Goal: Complete application form: Complete application form

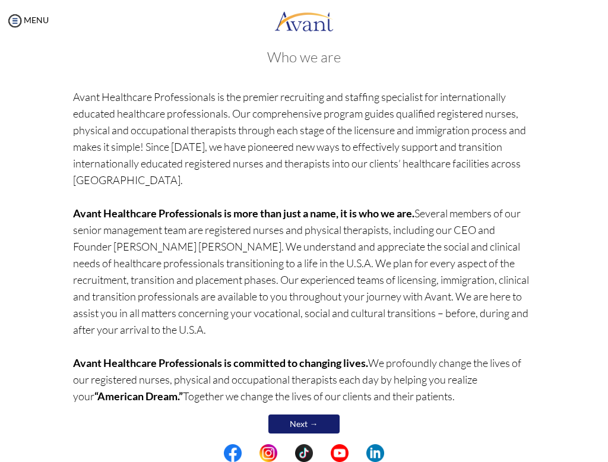
scroll to position [68, 0]
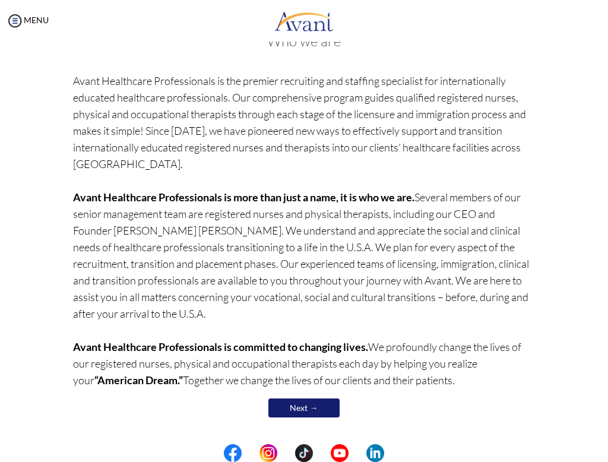
click at [296, 409] on link "Next →" at bounding box center [304, 408] width 71 height 19
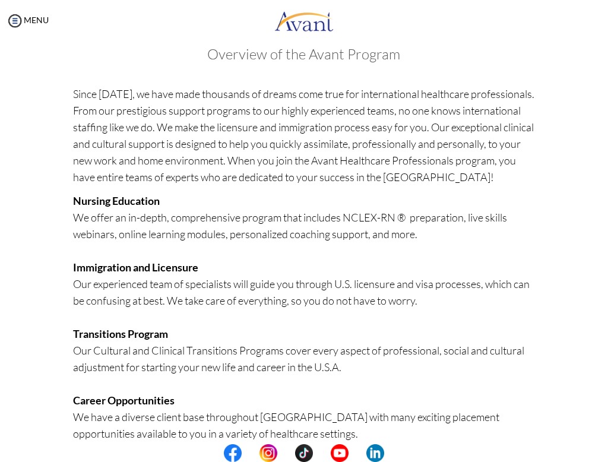
scroll to position [222, 0]
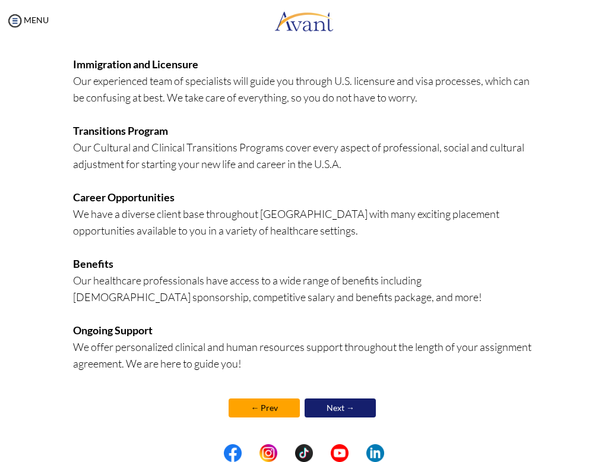
click at [338, 411] on link "Next →" at bounding box center [340, 408] width 71 height 19
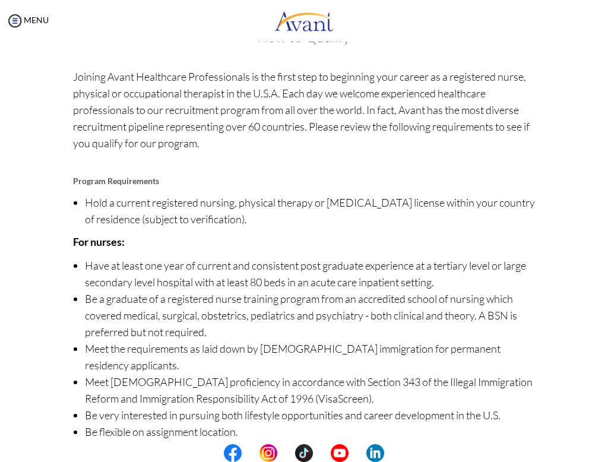
scroll to position [88, 0]
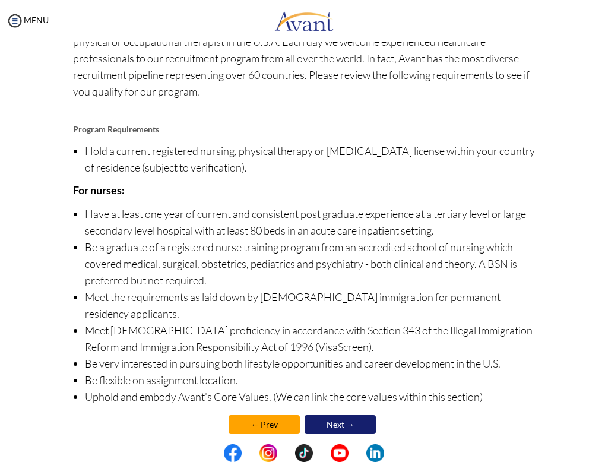
click at [341, 415] on link "Next →" at bounding box center [340, 424] width 71 height 19
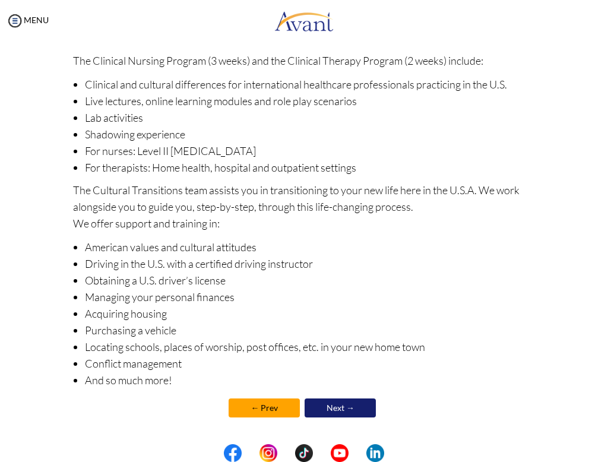
scroll to position [102, 0]
click at [343, 409] on link "Next →" at bounding box center [340, 408] width 71 height 19
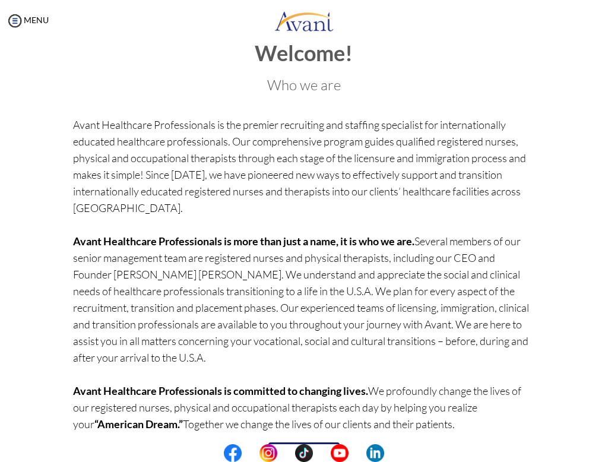
scroll to position [68, 0]
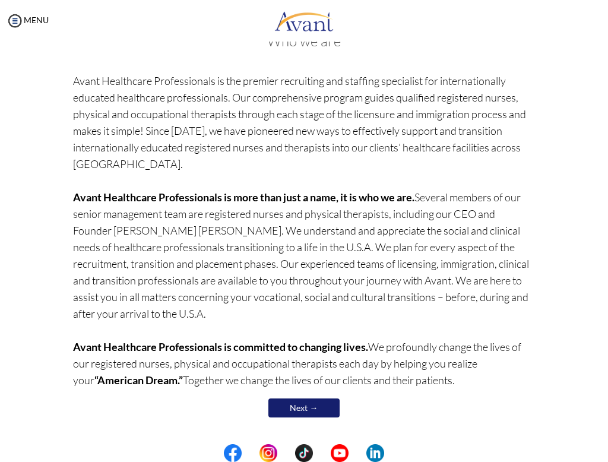
click at [309, 411] on link "Next →" at bounding box center [304, 408] width 71 height 19
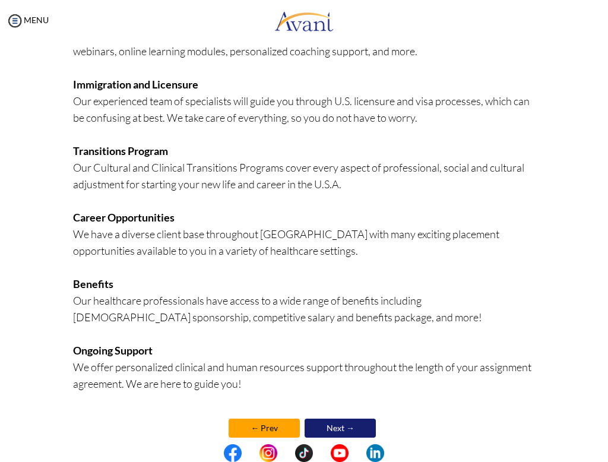
scroll to position [222, 0]
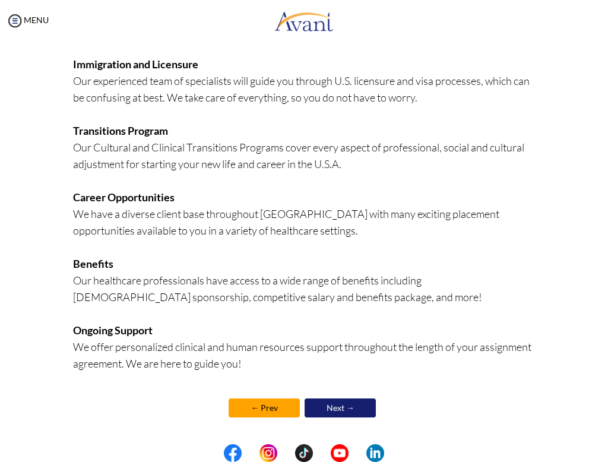
click at [347, 408] on link "Next →" at bounding box center [340, 408] width 71 height 19
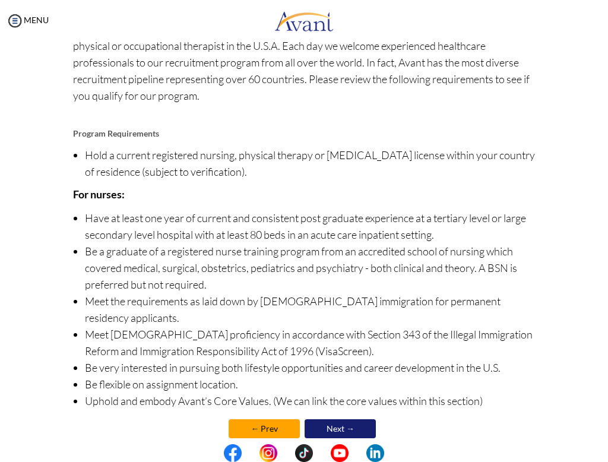
scroll to position [88, 0]
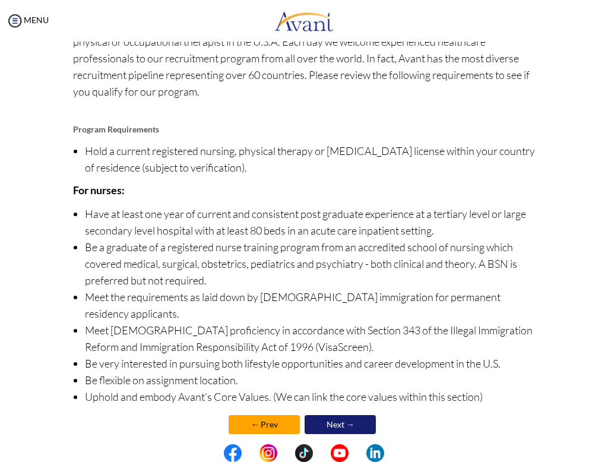
click at [349, 415] on link "Next →" at bounding box center [340, 424] width 71 height 19
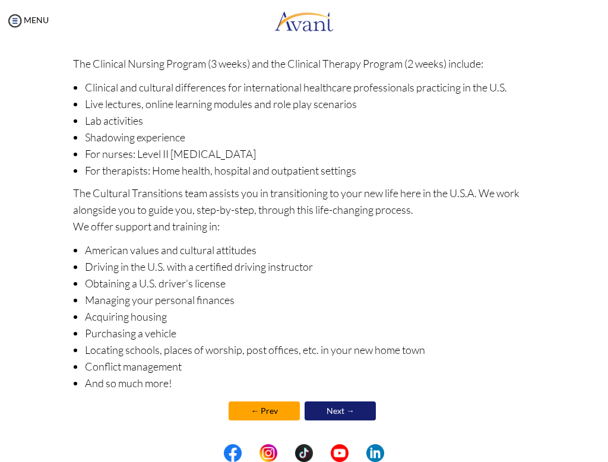
scroll to position [102, 0]
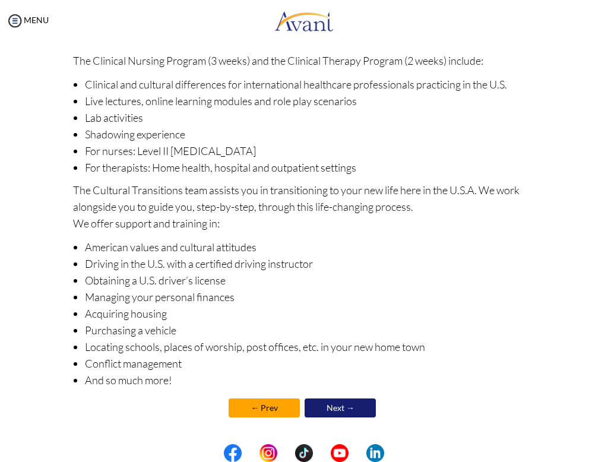
click at [345, 403] on link "Next →" at bounding box center [340, 408] width 71 height 19
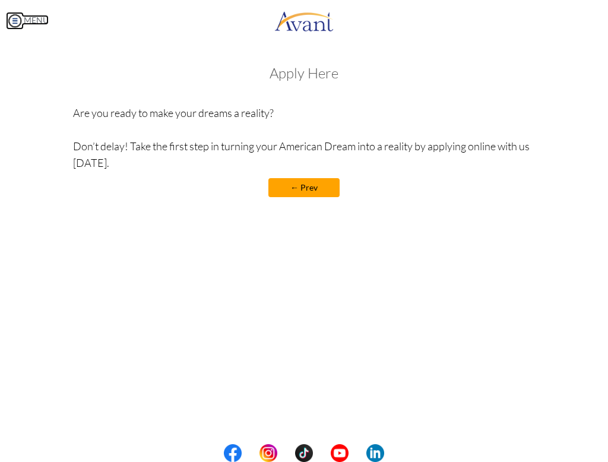
click at [17, 24] on img at bounding box center [15, 21] width 18 height 18
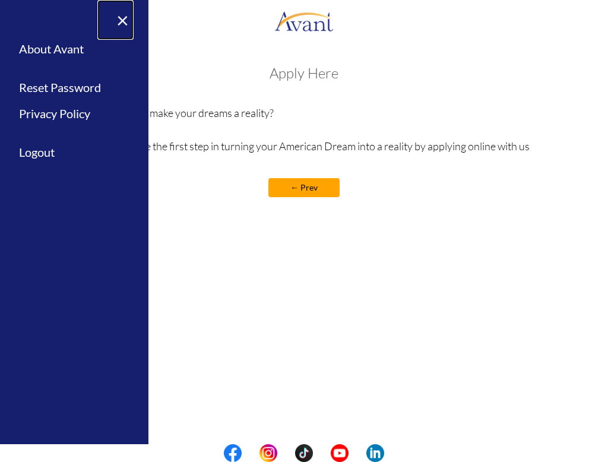
click at [124, 18] on link "×" at bounding box center [115, 20] width 36 height 40
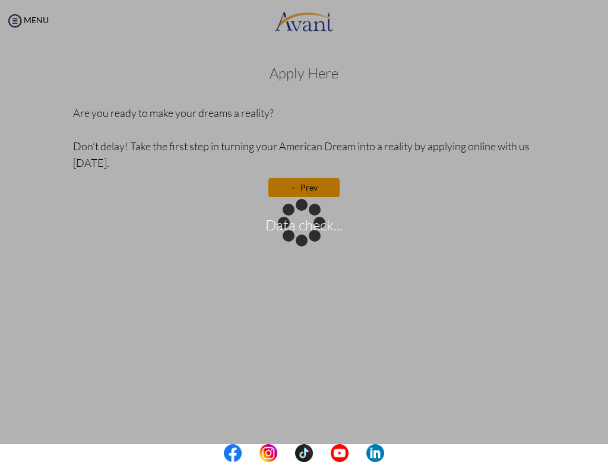
drag, startPoint x: 344, startPoint y: 42, endPoint x: 457, endPoint y: 26, distance: 114.1
click at [313, 223] on div "Data check..." at bounding box center [304, 231] width 17 height 17
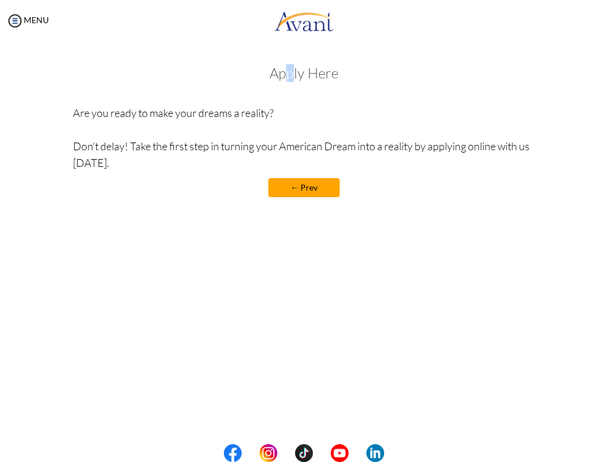
click at [291, 69] on h3 "Apply Here" at bounding box center [304, 72] width 462 height 15
click at [315, 75] on h3 "Apply Here" at bounding box center [304, 72] width 462 height 15
click at [327, 77] on h3 "Apply Here" at bounding box center [304, 72] width 462 height 15
drag, startPoint x: 323, startPoint y: 81, endPoint x: 337, endPoint y: 80, distance: 14.3
click at [322, 83] on div "Apply Here Are you ready to make your dreams a reality? Don’t delay! Take the f…" at bounding box center [304, 137] width 462 height 144
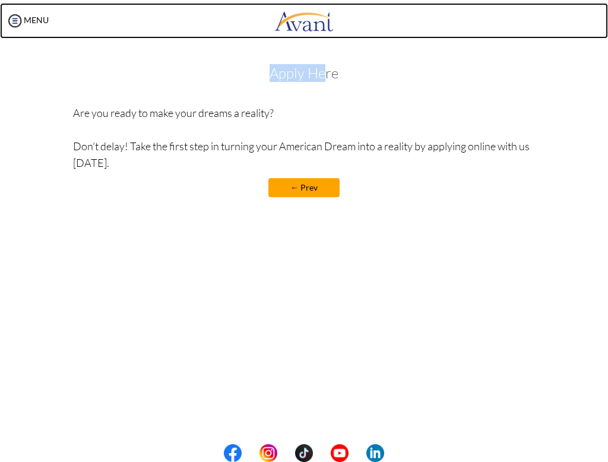
click at [306, 29] on img at bounding box center [304, 21] width 59 height 36
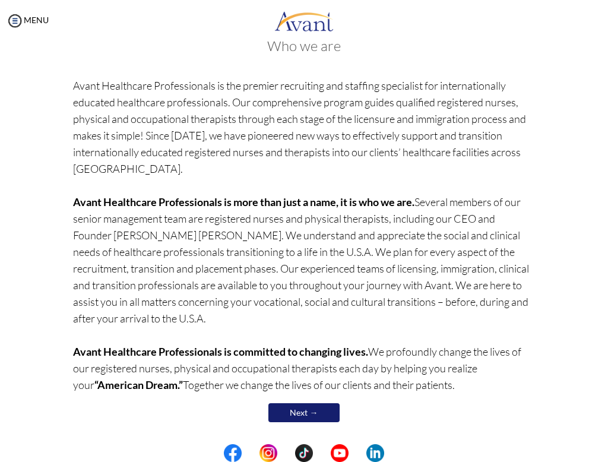
scroll to position [68, 0]
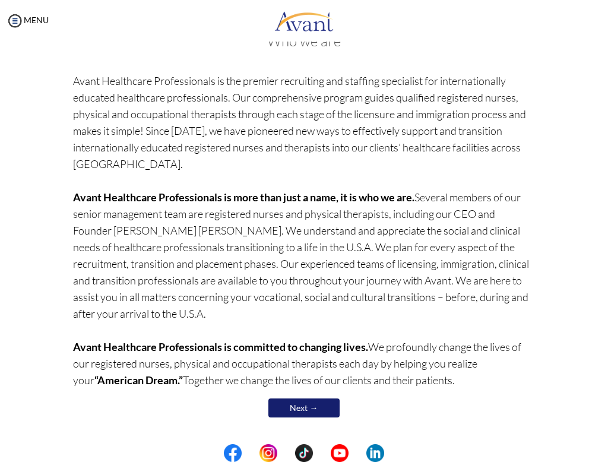
click at [314, 411] on link "Next →" at bounding box center [304, 408] width 71 height 19
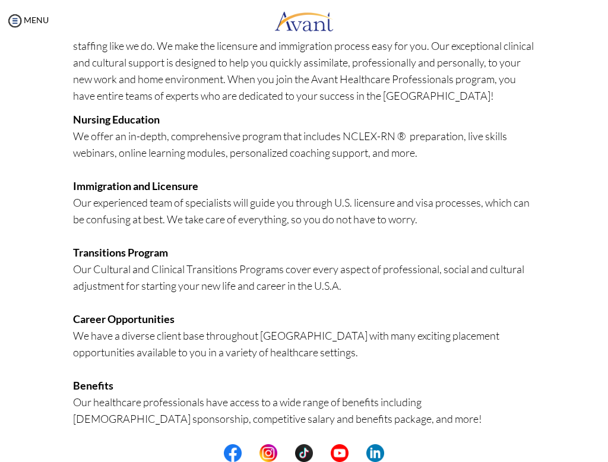
scroll to position [222, 0]
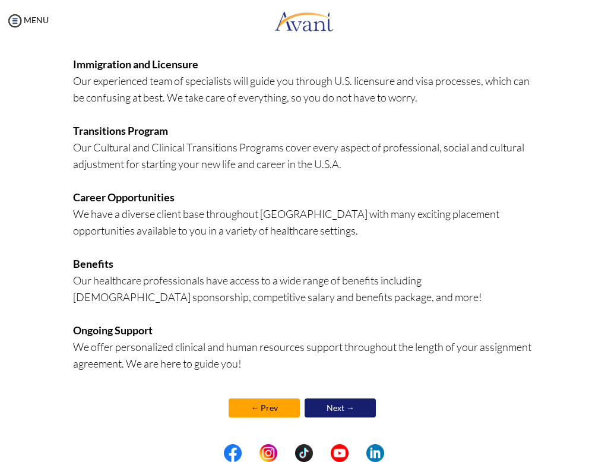
click at [336, 409] on link "Next →" at bounding box center [340, 408] width 71 height 19
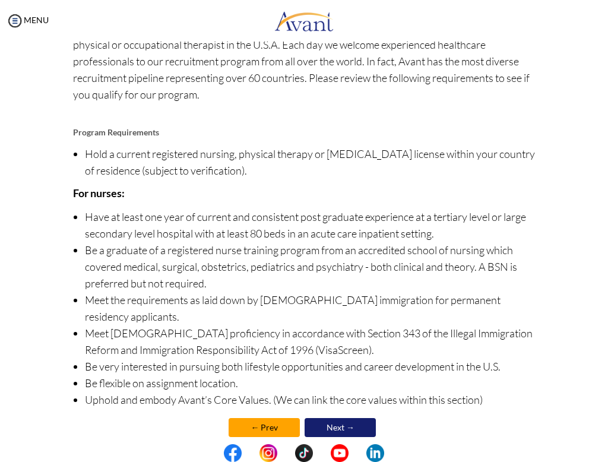
scroll to position [88, 0]
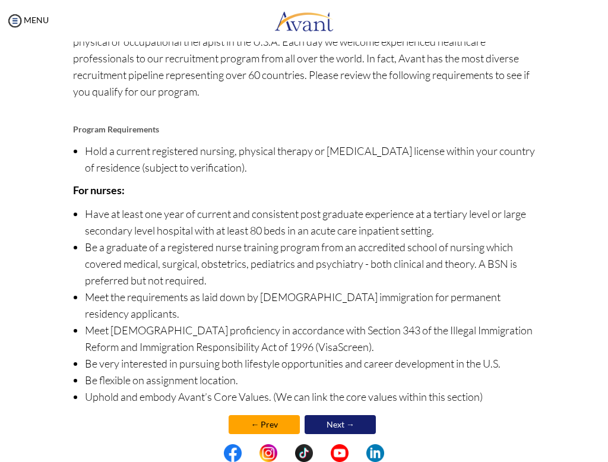
click at [348, 415] on link "Next →" at bounding box center [340, 424] width 71 height 19
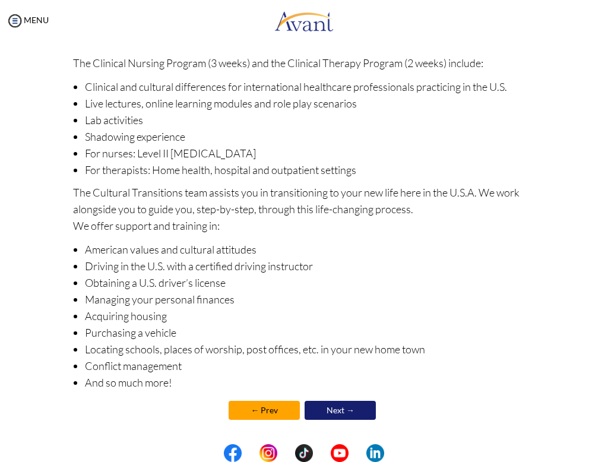
scroll to position [102, 0]
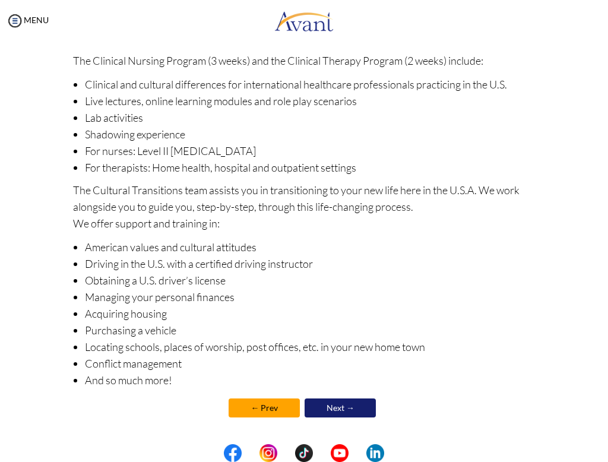
click at [337, 407] on link "Next →" at bounding box center [340, 408] width 71 height 19
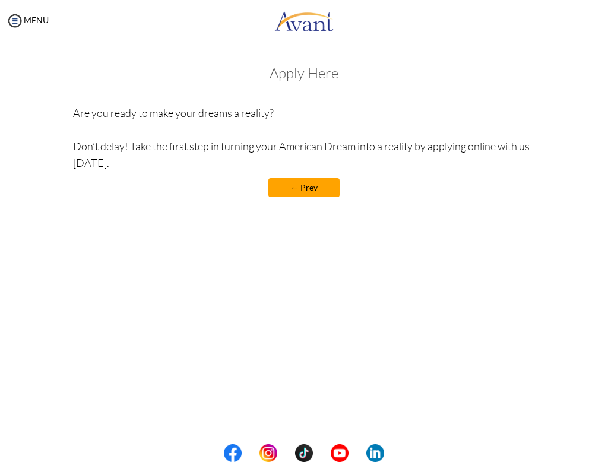
click at [314, 193] on link "← Prev" at bounding box center [304, 187] width 71 height 19
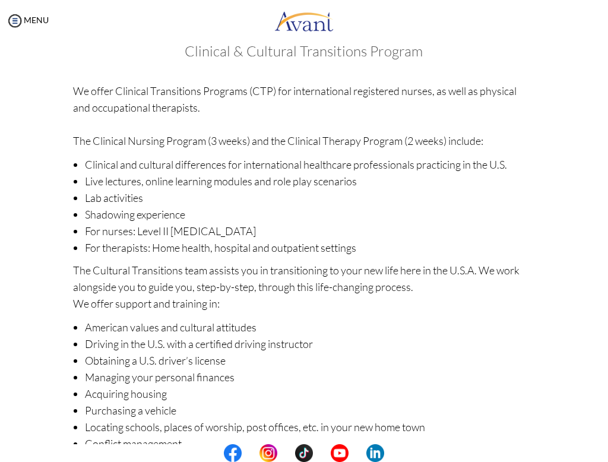
scroll to position [102, 0]
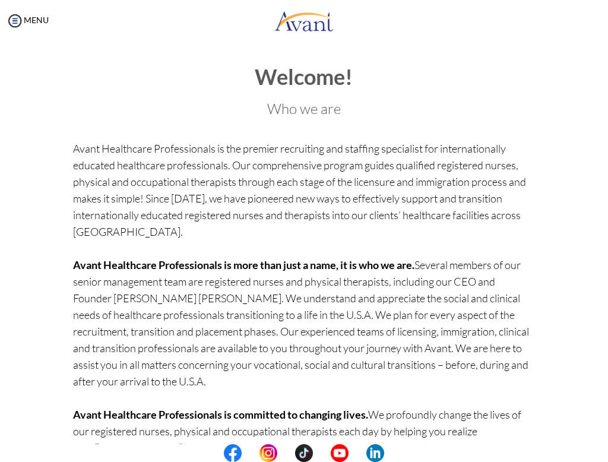
scroll to position [68, 0]
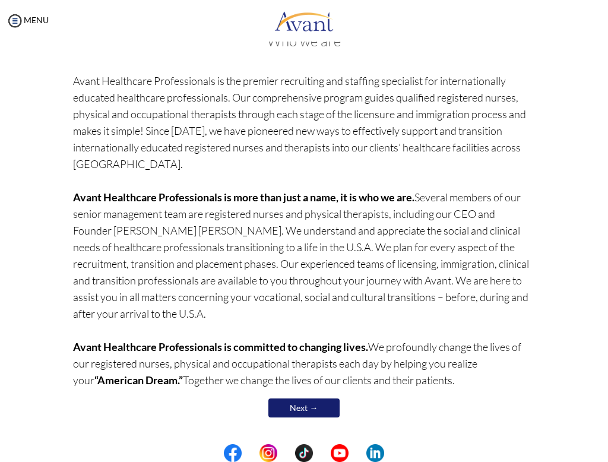
click at [311, 408] on link "Next →" at bounding box center [304, 408] width 71 height 19
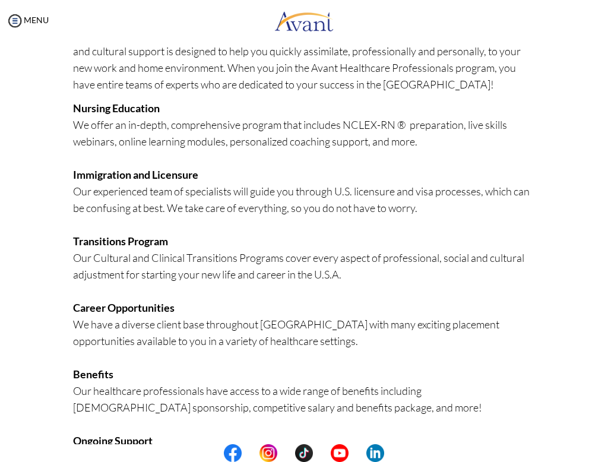
scroll to position [222, 0]
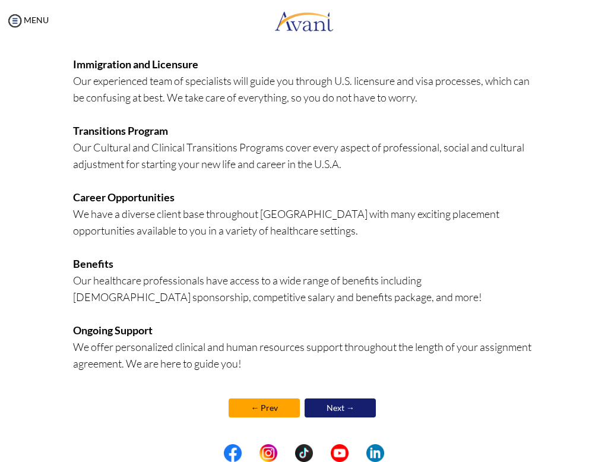
click at [349, 412] on link "Next →" at bounding box center [340, 408] width 71 height 19
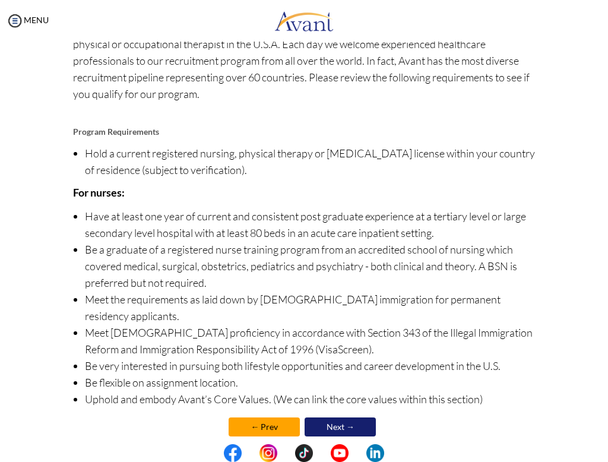
scroll to position [88, 0]
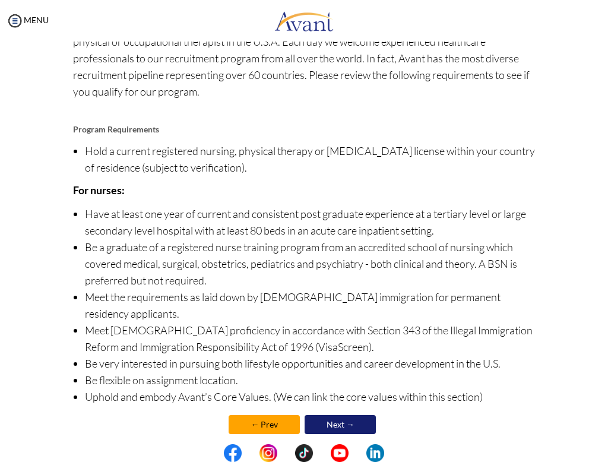
click at [134, 134] on div "How to Qualify Joining Avant Healthcare Professionals is the first step to begi…" at bounding box center [304, 213] width 462 height 472
click at [135, 134] on b "Program Requirements" at bounding box center [116, 129] width 86 height 10
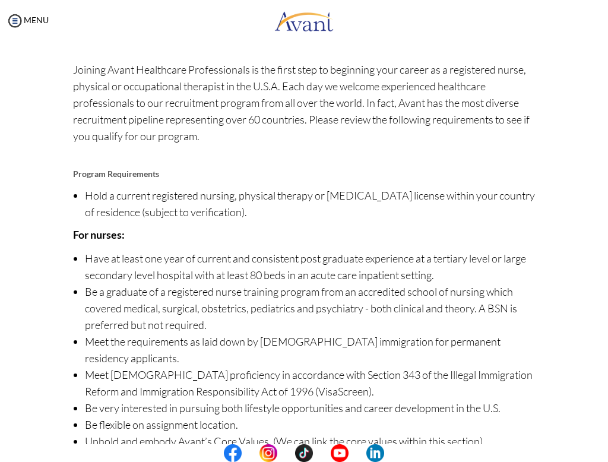
scroll to position [0, 0]
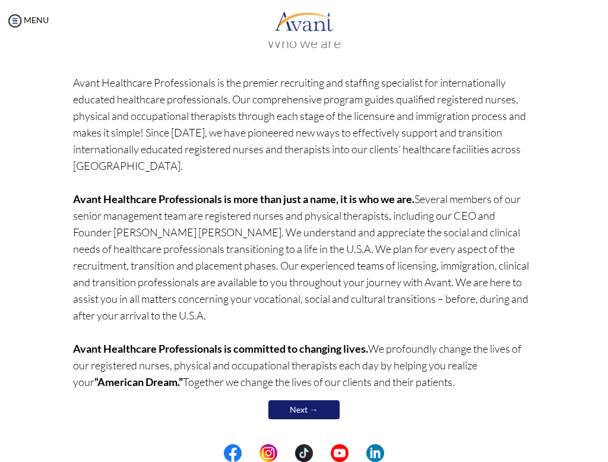
scroll to position [68, 0]
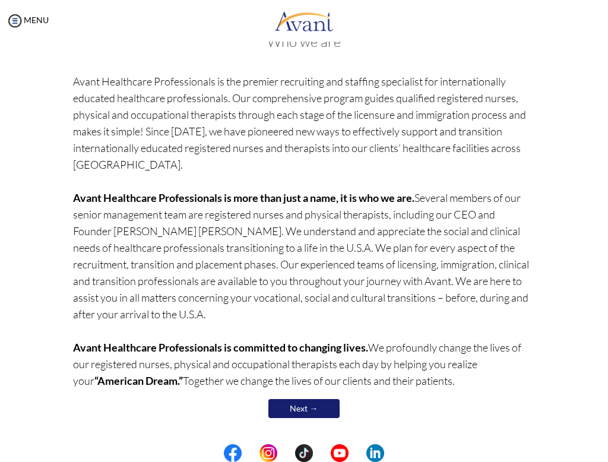
scroll to position [68, 0]
click at [291, 413] on link "Next →" at bounding box center [304, 408] width 71 height 19
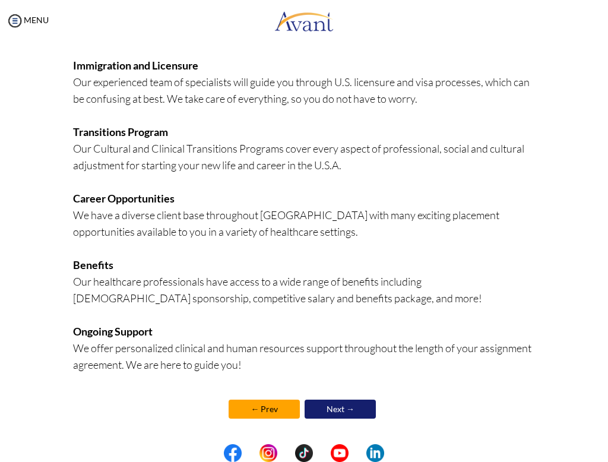
scroll to position [222, 0]
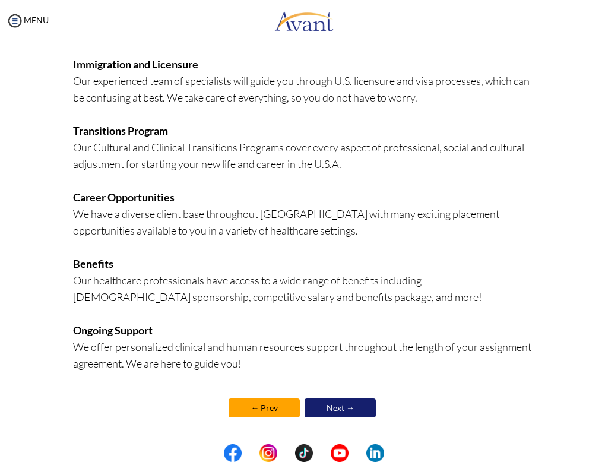
click at [337, 411] on link "Next →" at bounding box center [340, 408] width 71 height 19
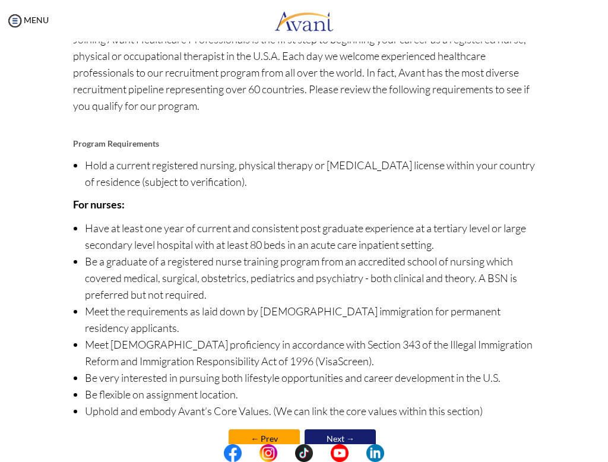
scroll to position [88, 0]
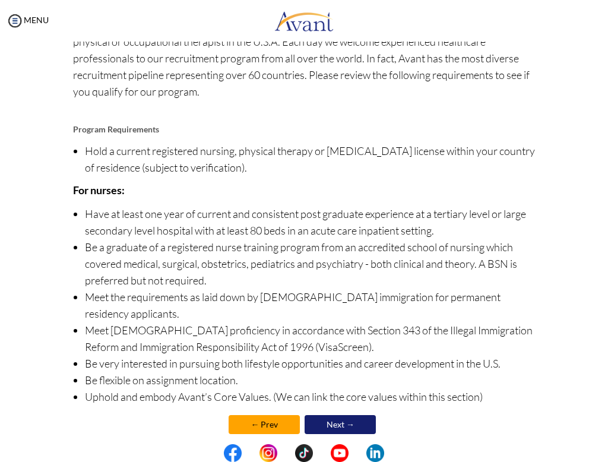
click at [342, 415] on link "Next →" at bounding box center [340, 424] width 71 height 19
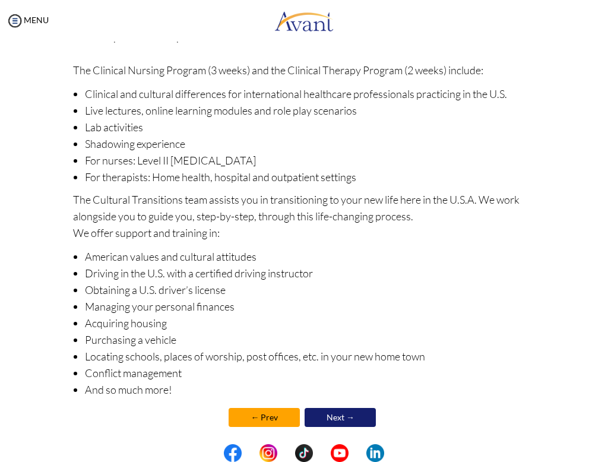
scroll to position [102, 0]
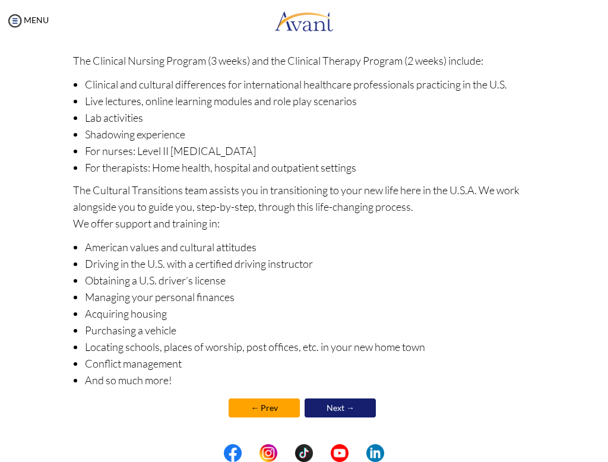
click at [332, 409] on link "Next →" at bounding box center [340, 408] width 71 height 19
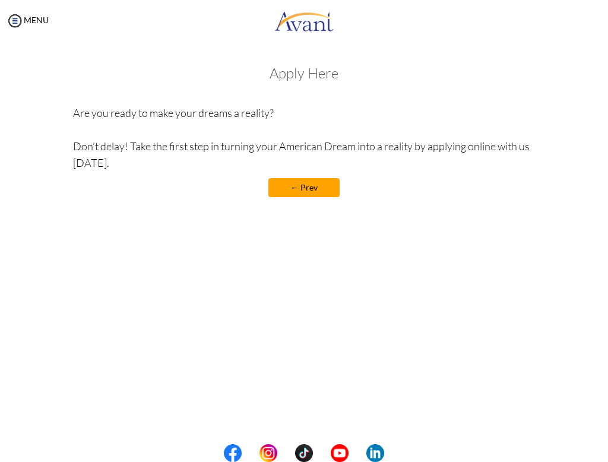
click at [200, 116] on p "Are you ready to make your dreams a reality? Don’t delay! Take the first step i…" at bounding box center [304, 138] width 462 height 67
click at [283, 118] on p "Are you ready to make your dreams a reality? Don’t delay! Take the first step i…" at bounding box center [304, 138] width 462 height 67
click at [320, 75] on h3 "Apply Here" at bounding box center [304, 72] width 462 height 15
drag, startPoint x: 320, startPoint y: 75, endPoint x: 115, endPoint y: 4, distance: 217.0
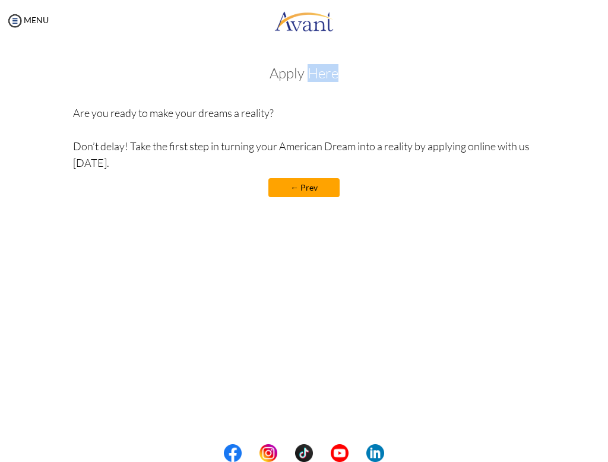
click at [276, 65] on h3 "Apply Here" at bounding box center [304, 72] width 462 height 15
click at [15, 21] on img at bounding box center [15, 21] width 18 height 18
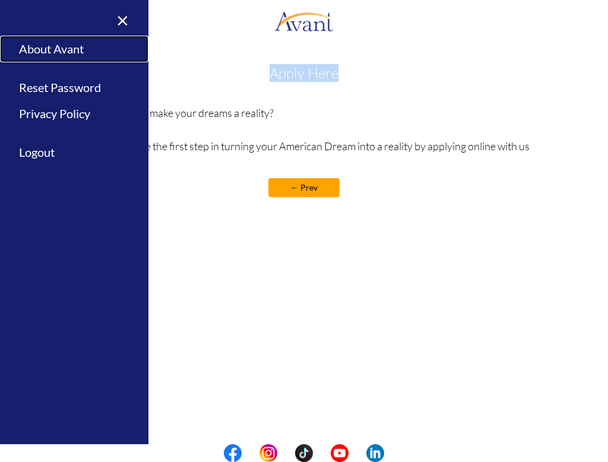
drag, startPoint x: 138, startPoint y: 51, endPoint x: 178, endPoint y: 55, distance: 40.7
click at [138, 51] on link "About Avant" at bounding box center [74, 49] width 149 height 27
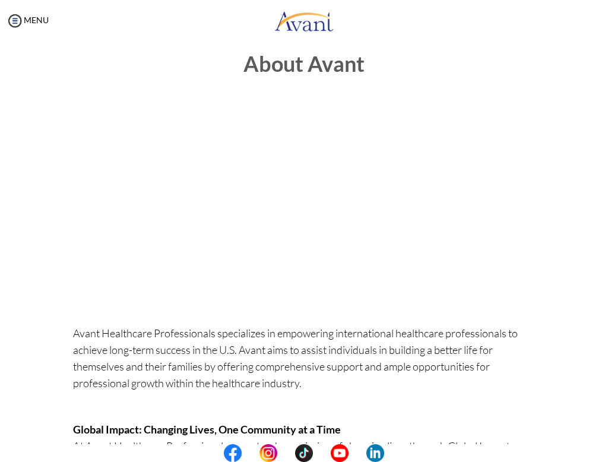
scroll to position [0, 0]
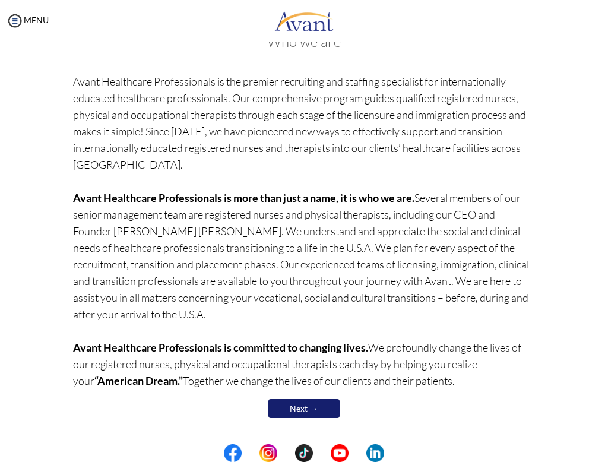
scroll to position [68, 0]
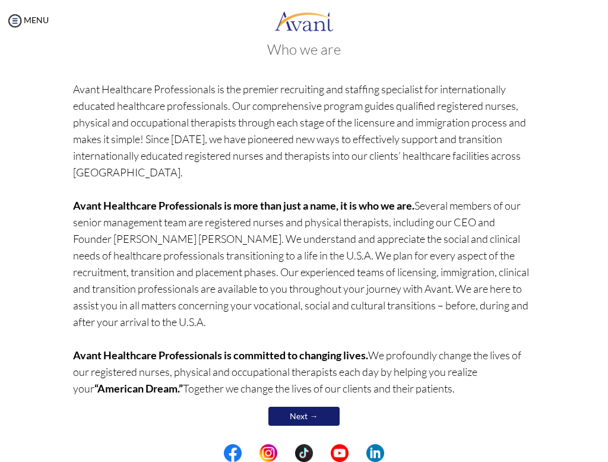
scroll to position [68, 0]
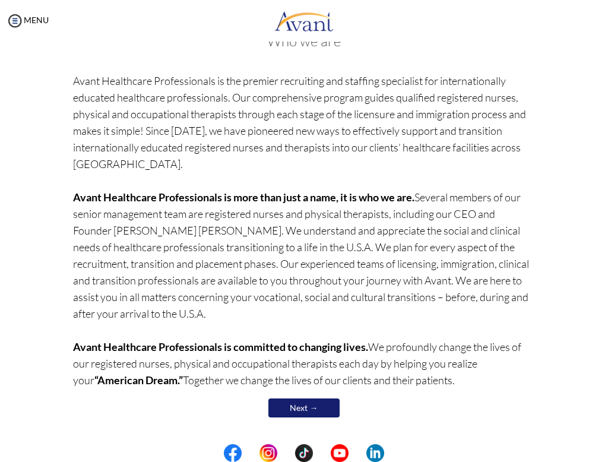
click at [305, 409] on link "Next →" at bounding box center [304, 408] width 71 height 19
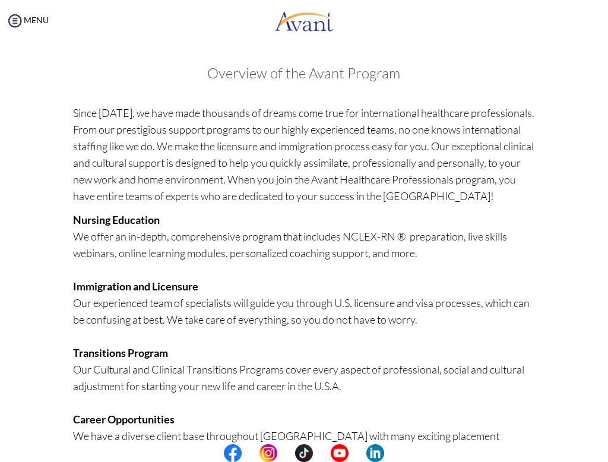
scroll to position [222, 0]
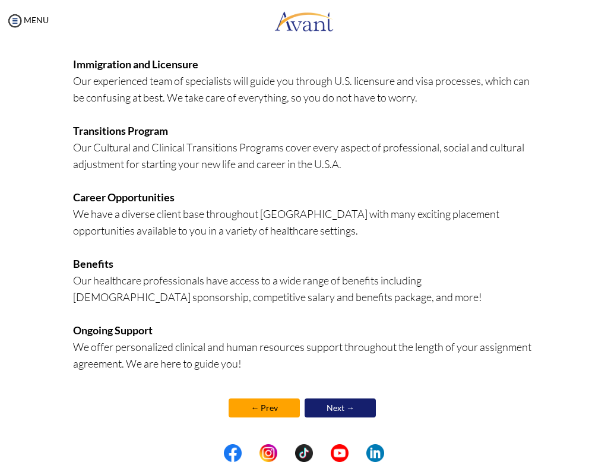
click at [346, 417] on link "Next →" at bounding box center [340, 408] width 71 height 19
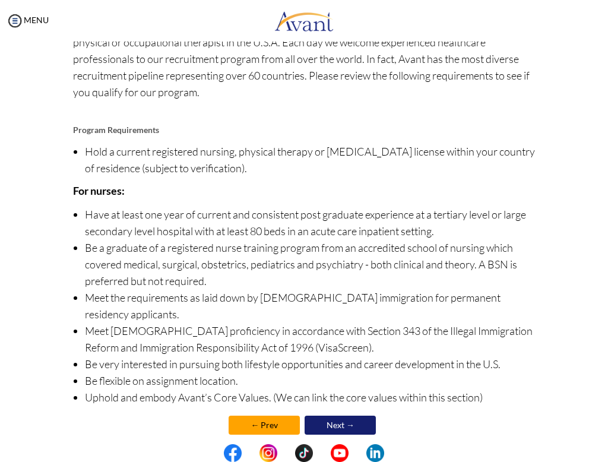
scroll to position [88, 0]
click at [324, 415] on link "Next →" at bounding box center [340, 425] width 71 height 20
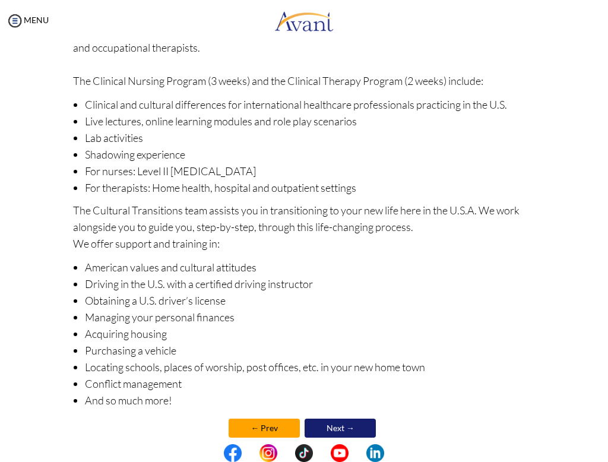
scroll to position [102, 0]
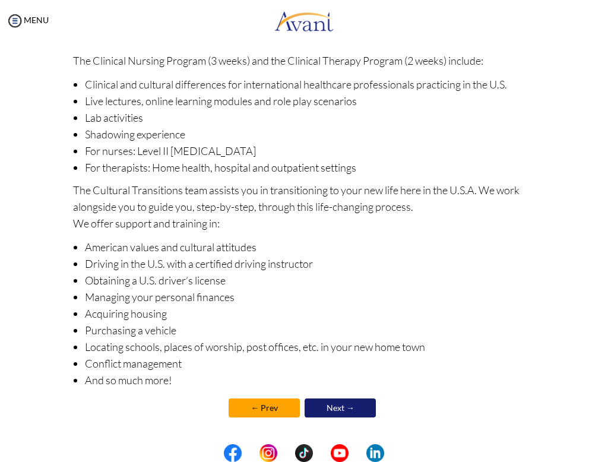
click at [334, 412] on link "Next →" at bounding box center [340, 408] width 71 height 19
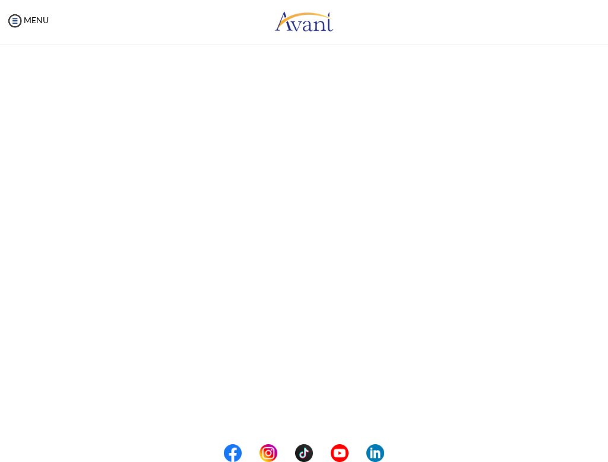
scroll to position [17, 0]
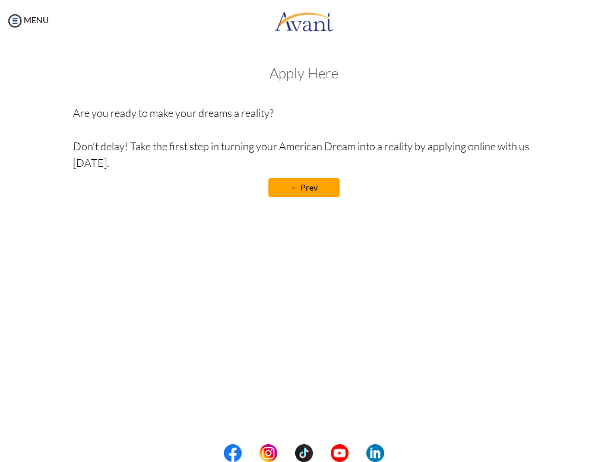
click at [304, 73] on h3 "Apply Here" at bounding box center [304, 72] width 462 height 15
click at [307, 77] on h3 "Apply Here" at bounding box center [304, 72] width 462 height 15
click at [310, 81] on h3 "Apply Here" at bounding box center [304, 72] width 462 height 15
click at [288, 73] on h3 "Apply Here" at bounding box center [304, 72] width 462 height 15
click at [287, 73] on h3 "Apply Here" at bounding box center [304, 72] width 462 height 15
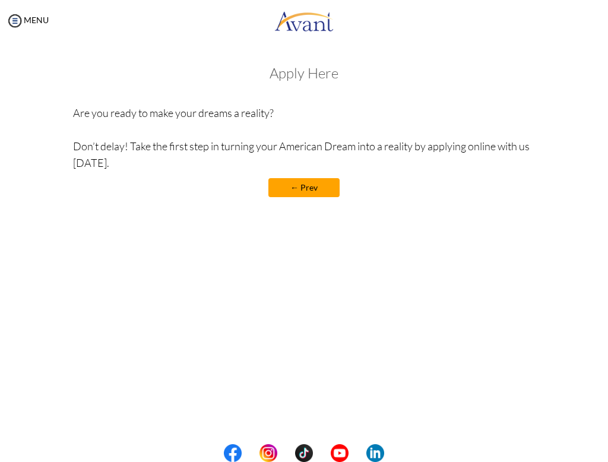
click at [274, 77] on h3 "Apply Here" at bounding box center [304, 72] width 462 height 15
click at [275, 76] on h3 "Apply Here" at bounding box center [304, 72] width 462 height 15
click at [289, 81] on h3 "Apply Here" at bounding box center [304, 72] width 462 height 15
click at [289, 86] on div "Apply Here Are you ready to make your dreams a reality? Don’t delay! Take the f…" at bounding box center [304, 137] width 462 height 144
click at [295, 83] on div "Apply Here Are you ready to make your dreams a reality? Don’t delay! Take the f…" at bounding box center [304, 137] width 462 height 144
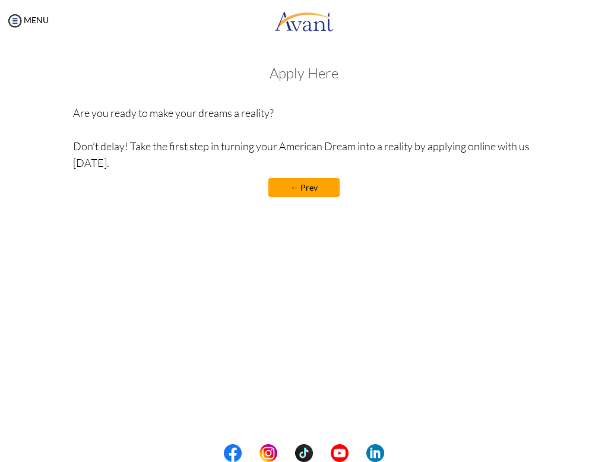
click at [295, 79] on h3 "Apply Here" at bounding box center [304, 72] width 462 height 15
drag, startPoint x: 289, startPoint y: 76, endPoint x: 272, endPoint y: 75, distance: 17.3
click at [278, 77] on h3 "Apply Here" at bounding box center [304, 72] width 462 height 15
drag, startPoint x: 270, startPoint y: 75, endPoint x: 256, endPoint y: 72, distance: 14.6
click at [269, 74] on h3 "Apply Here" at bounding box center [304, 72] width 462 height 15
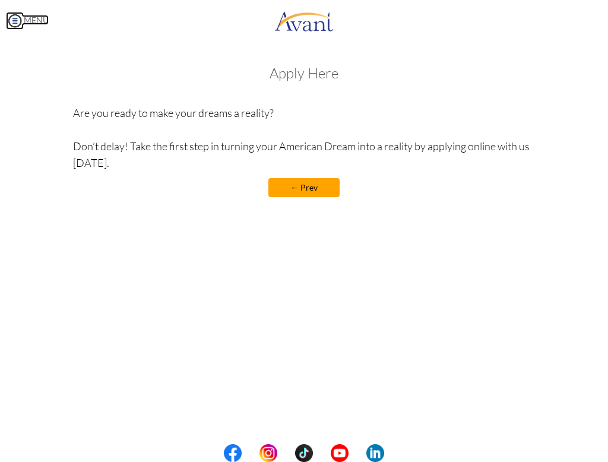
click at [16, 24] on img at bounding box center [15, 21] width 18 height 18
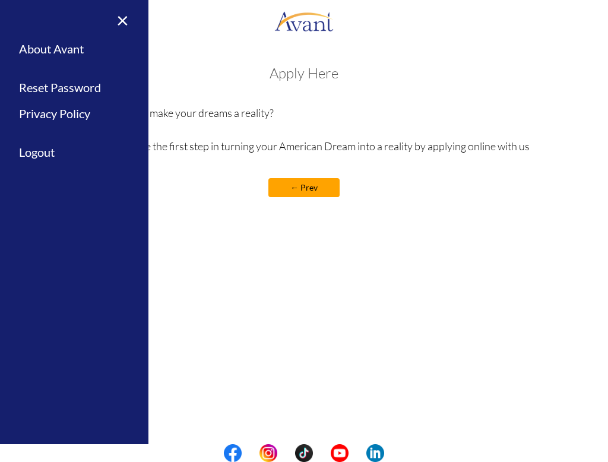
drag, startPoint x: 198, startPoint y: 63, endPoint x: 206, endPoint y: 65, distance: 8.7
click at [198, 64] on div "Welcome! Who we are Avant Healthcare Professionals is the premier recruiting an…" at bounding box center [304, 131] width 480 height 156
drag, startPoint x: 329, startPoint y: 106, endPoint x: 325, endPoint y: 113, distance: 8.0
click at [329, 106] on p "Are you ready to make your dreams a reality? Don’t delay! Take the first step i…" at bounding box center [304, 138] width 462 height 67
click at [313, 78] on h3 "Apply Here" at bounding box center [304, 72] width 462 height 15
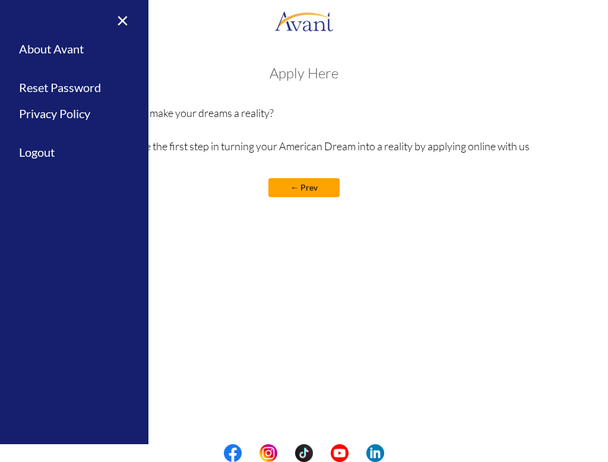
drag, startPoint x: 328, startPoint y: 70, endPoint x: 301, endPoint y: 75, distance: 28.0
click at [330, 73] on h3 "Apply Here" at bounding box center [304, 72] width 462 height 15
click at [124, 25] on link "×" at bounding box center [115, 20] width 36 height 40
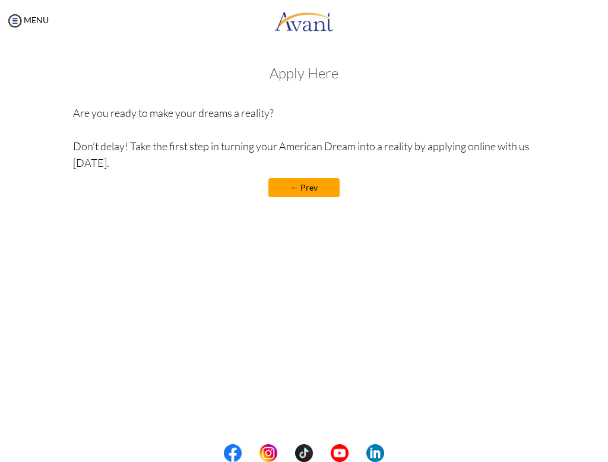
click at [292, 86] on div "Apply Here Are you ready to make your dreams a reality? Don’t delay! Take the f…" at bounding box center [304, 137] width 462 height 144
click at [299, 74] on h3 "Apply Here" at bounding box center [304, 72] width 462 height 15
click at [321, 80] on h3 "Apply Here" at bounding box center [304, 72] width 462 height 15
click at [322, 80] on h3 "Apply Here" at bounding box center [304, 72] width 462 height 15
click at [314, 87] on div "Apply Here Are you ready to make your dreams a reality? Don’t delay! Take the f…" at bounding box center [304, 137] width 462 height 144
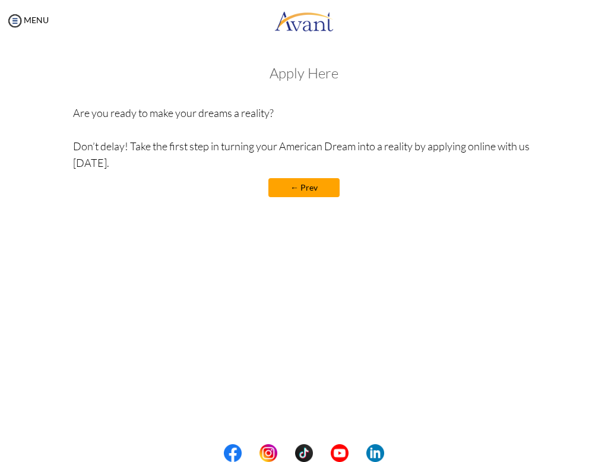
drag, startPoint x: 255, startPoint y: 124, endPoint x: 264, endPoint y: 121, distance: 10.2
click at [258, 122] on p "Are you ready to make your dreams a reality? Don’t delay! Take the first step i…" at bounding box center [304, 138] width 462 height 67
click at [273, 120] on p "Are you ready to make your dreams a reality? Don’t delay! Take the first step i…" at bounding box center [304, 138] width 462 height 67
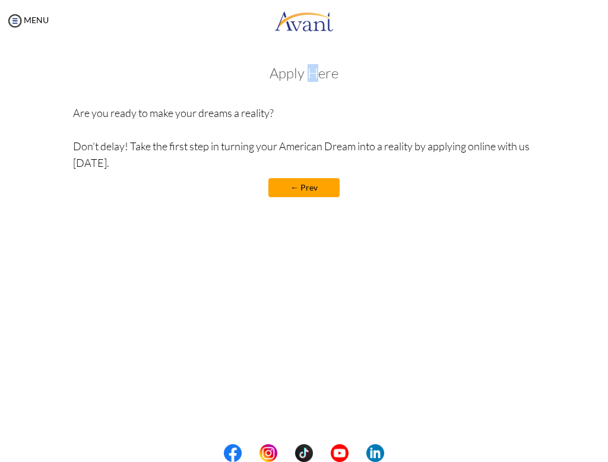
drag, startPoint x: 311, startPoint y: 72, endPoint x: 340, endPoint y: 84, distance: 31.7
click at [316, 80] on h3 "Apply Here" at bounding box center [304, 72] width 462 height 15
drag, startPoint x: 340, startPoint y: 80, endPoint x: 307, endPoint y: 55, distance: 42.1
click at [326, 78] on div "Apply Here Are you ready to make your dreams a reality? Don’t delay! Take the f…" at bounding box center [304, 137] width 462 height 144
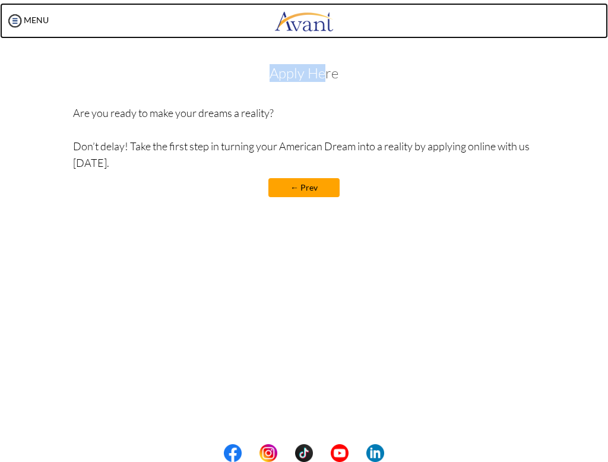
click at [308, 27] on img at bounding box center [304, 21] width 59 height 36
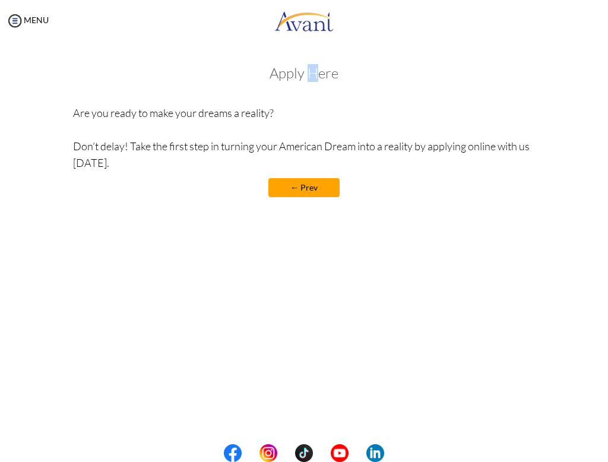
click at [315, 78] on h3 "Apply Here" at bounding box center [304, 72] width 462 height 15
click at [330, 81] on div "Apply Here Are you ready to make your dreams a reality? Don’t delay! Take the f…" at bounding box center [304, 137] width 462 height 144
click at [318, 38] on div "MENU" at bounding box center [304, 22] width 608 height 45
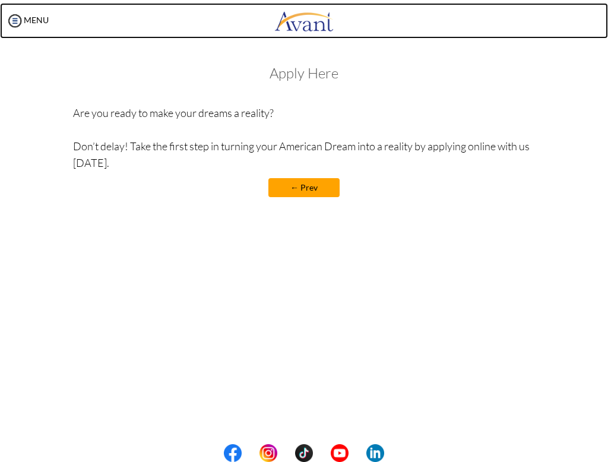
drag, startPoint x: 323, startPoint y: 34, endPoint x: 313, endPoint y: 45, distance: 14.7
click at [313, 45] on body "Maintenance break. Please come back in 2 hours. MENU My Status What is the next…" at bounding box center [304, 231] width 608 height 462
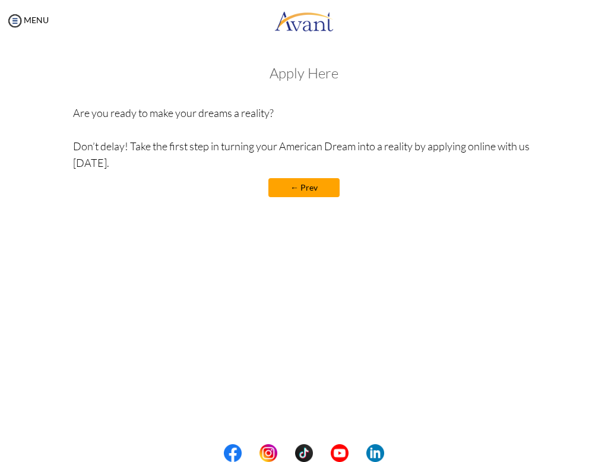
click at [317, 42] on div "My Status What is the next step? We would like you to watch the introductory vi…" at bounding box center [304, 273] width 608 height 462
click at [317, 39] on div "MENU" at bounding box center [304, 22] width 608 height 45
click at [334, 188] on link "← Prev" at bounding box center [304, 187] width 71 height 19
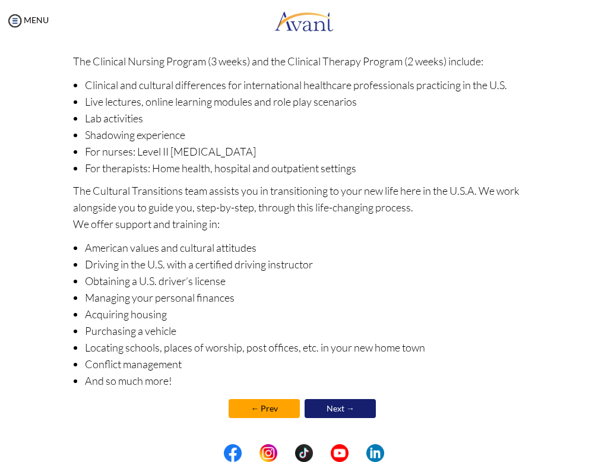
scroll to position [102, 0]
click at [266, 405] on link "← Prev" at bounding box center [264, 408] width 71 height 19
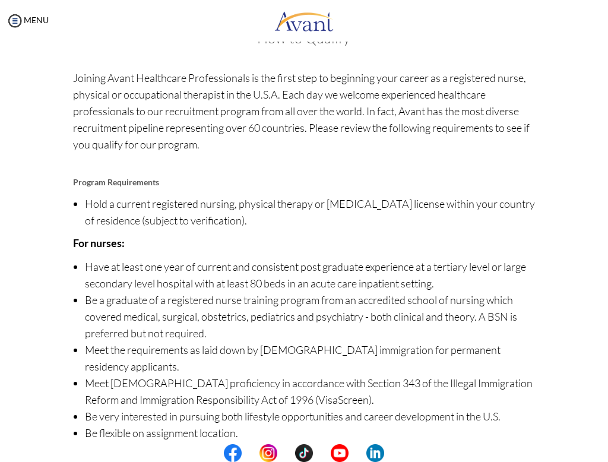
scroll to position [88, 0]
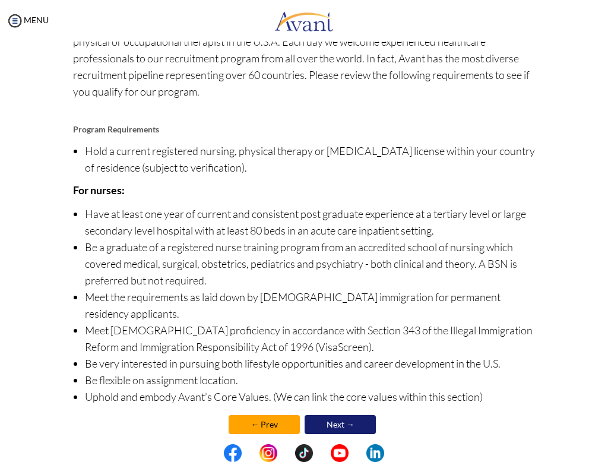
click at [245, 415] on link "← Prev" at bounding box center [264, 424] width 71 height 19
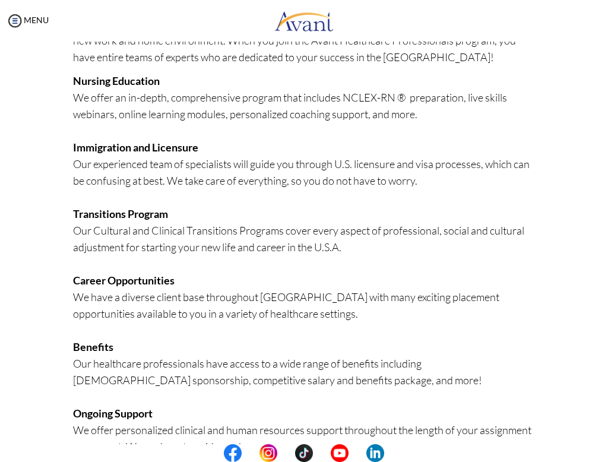
scroll to position [222, 0]
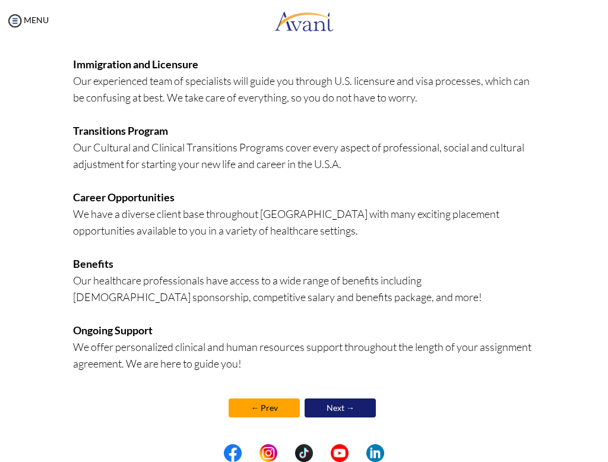
click at [12, 11] on div "MENU" at bounding box center [24, 231] width 49 height 462
click at [333, 410] on link "Next →" at bounding box center [340, 408] width 71 height 19
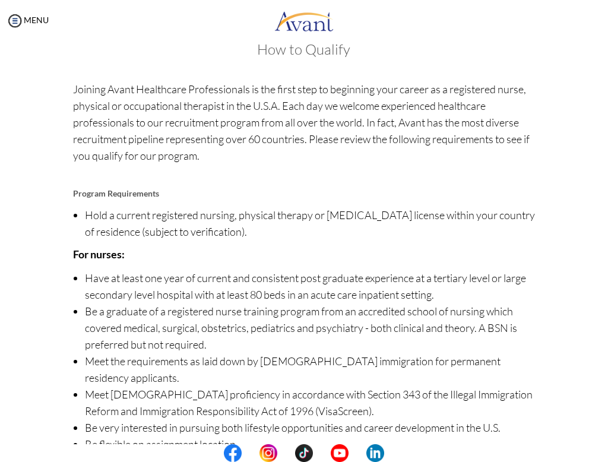
scroll to position [88, 0]
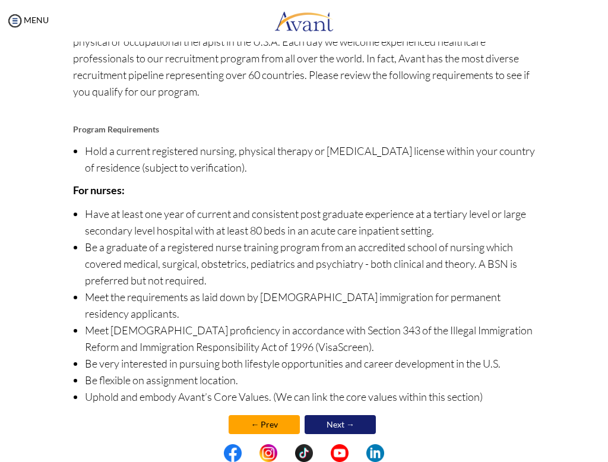
click at [342, 415] on link "Next →" at bounding box center [340, 424] width 71 height 19
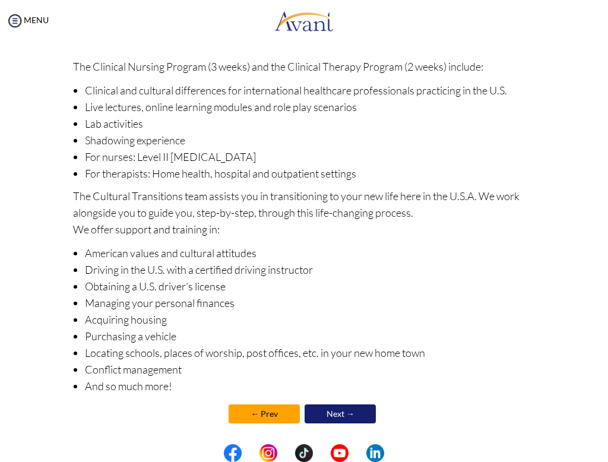
scroll to position [102, 0]
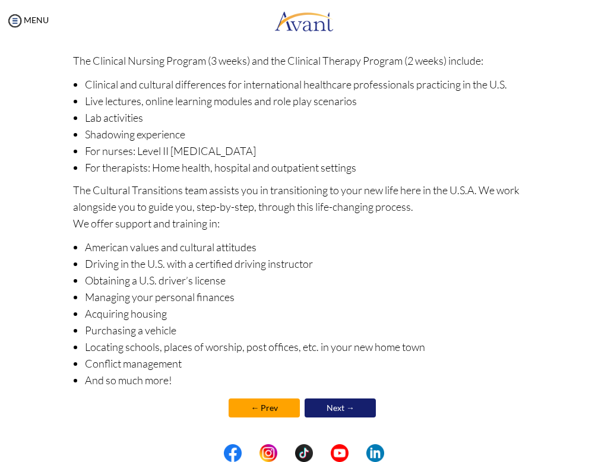
click at [352, 406] on link "Next →" at bounding box center [340, 408] width 71 height 19
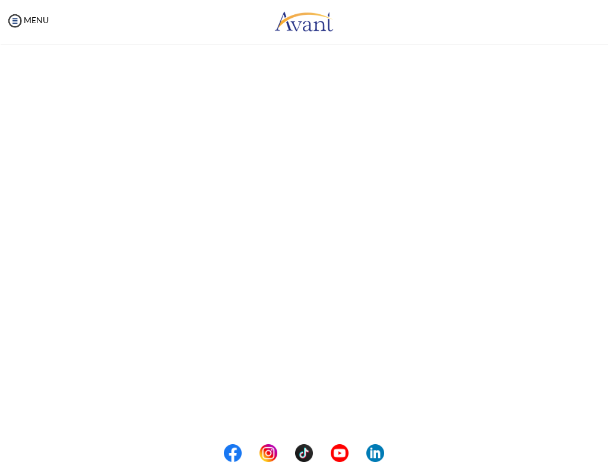
scroll to position [0, 0]
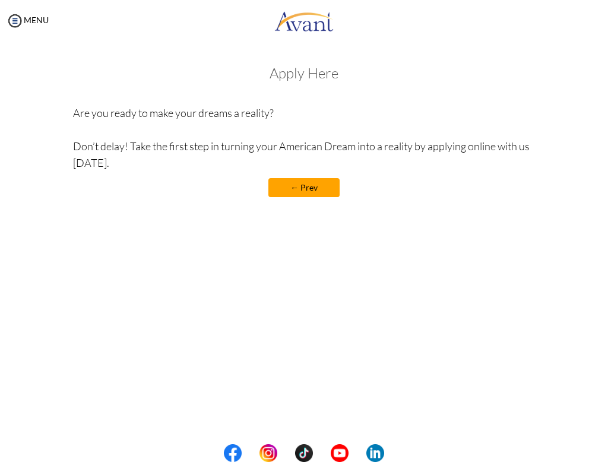
click at [320, 84] on div "Apply Here Are you ready to make your dreams a reality? Don’t delay! Take the f…" at bounding box center [304, 137] width 462 height 144
click at [311, 84] on div "Apply Here Are you ready to make your dreams a reality? Don’t delay! Take the f…" at bounding box center [304, 137] width 462 height 144
click at [308, 81] on h3 "Apply Here" at bounding box center [304, 72] width 462 height 15
click at [308, 83] on div "Apply Here Are you ready to make your dreams a reality? Don’t delay! Take the f…" at bounding box center [304, 137] width 462 height 144
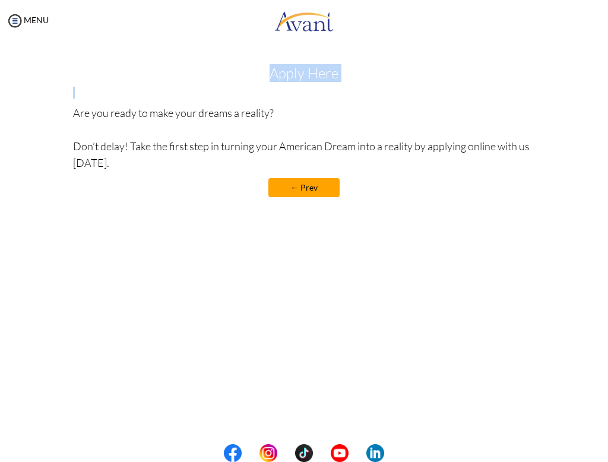
click at [308, 83] on div "Apply Here Are you ready to make your dreams a reality? Don’t delay! Take the f…" at bounding box center [304, 137] width 462 height 144
click at [307, 84] on div "Apply Here Are you ready to make your dreams a reality? Don’t delay! Take the f…" at bounding box center [304, 137] width 462 height 144
drag, startPoint x: 327, startPoint y: 74, endPoint x: 326, endPoint y: 85, distance: 11.3
click at [328, 78] on h3 "Apply Here" at bounding box center [304, 72] width 462 height 15
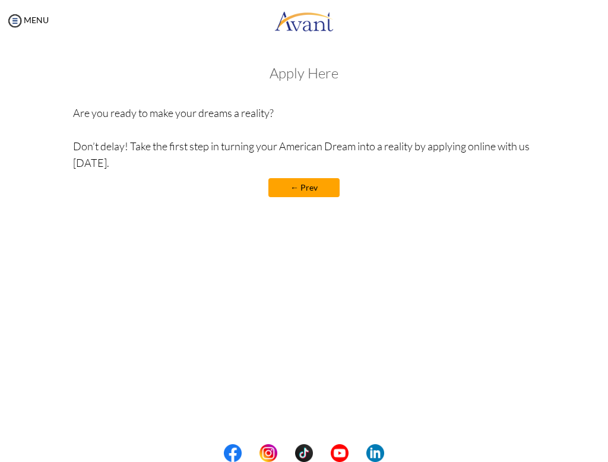
click at [326, 85] on div "Apply Here Are you ready to make your dreams a reality? Don’t delay! Take the f…" at bounding box center [304, 137] width 462 height 144
click at [327, 84] on div "Apply Here Are you ready to make your dreams a reality? Don’t delay! Take the f…" at bounding box center [304, 137] width 462 height 144
click at [328, 82] on div "Apply Here Are you ready to make your dreams a reality? Don’t delay! Take the f…" at bounding box center [304, 137] width 462 height 144
click at [311, 84] on div "Apply Here Are you ready to make your dreams a reality? Don’t delay! Take the f…" at bounding box center [304, 137] width 462 height 144
click at [308, 84] on div "Apply Here Are you ready to make your dreams a reality? Don’t delay! Take the f…" at bounding box center [304, 137] width 462 height 144
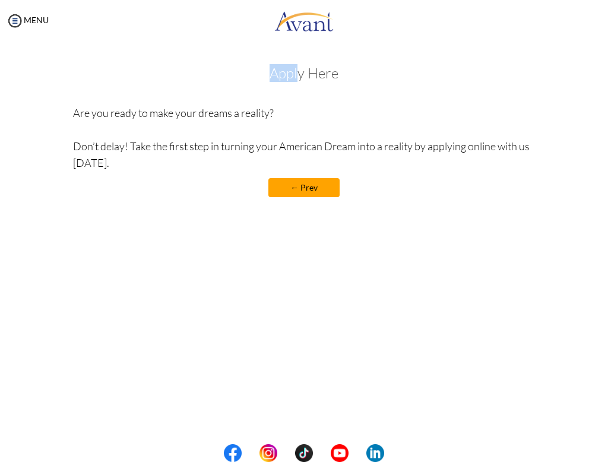
drag, startPoint x: 296, startPoint y: 79, endPoint x: 297, endPoint y: 87, distance: 7.7
click at [298, 87] on div "Apply Here Are you ready to make your dreams a reality? Don’t delay! Take the f…" at bounding box center [304, 137] width 462 height 144
click at [289, 81] on h3 "Apply Here" at bounding box center [304, 72] width 462 height 15
click at [288, 80] on h3 "Apply Here" at bounding box center [304, 72] width 462 height 15
click at [292, 92] on div "Apply Here Are you ready to make your dreams a reality? Don’t delay! Take the f…" at bounding box center [304, 137] width 462 height 144
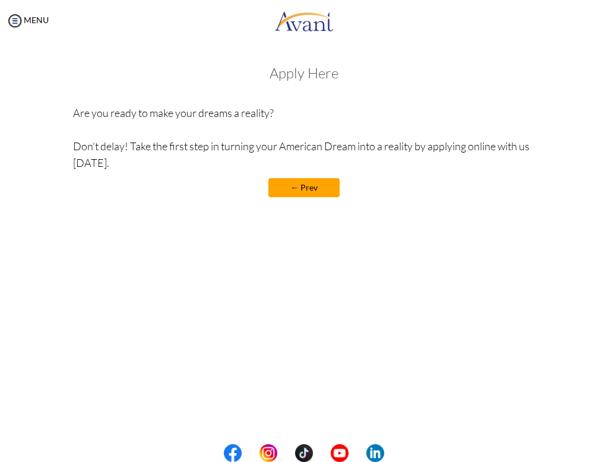
click at [296, 90] on div "Apply Here Are you ready to make your dreams a reality? Don’t delay! Take the f…" at bounding box center [304, 137] width 462 height 144
click at [292, 89] on div "Apply Here Are you ready to make your dreams a reality? Don’t delay! Take the f…" at bounding box center [304, 137] width 462 height 144
click at [291, 87] on div "Apply Here Are you ready to make your dreams a reality? Don’t delay! Take the f…" at bounding box center [304, 137] width 462 height 144
click at [292, 91] on div "Apply Here Are you ready to make your dreams a reality? Don’t delay! Take the f…" at bounding box center [304, 137] width 462 height 144
click at [291, 90] on div "Apply Here Are you ready to make your dreams a reality? Don’t delay! Take the f…" at bounding box center [304, 137] width 462 height 144
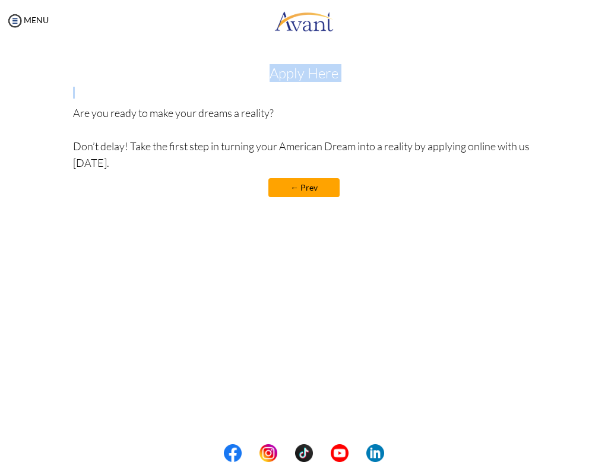
click at [293, 92] on div "Apply Here Are you ready to make your dreams a reality? Don’t delay! Take the f…" at bounding box center [304, 137] width 462 height 144
click at [294, 89] on div "Apply Here Are you ready to make your dreams a reality? Don’t delay! Take the f…" at bounding box center [304, 137] width 462 height 144
click at [295, 89] on div "Apply Here Are you ready to make your dreams a reality? Don’t delay! Take the f…" at bounding box center [304, 137] width 462 height 144
click at [296, 88] on div "Apply Here Are you ready to make your dreams a reality? Don’t delay! Take the f…" at bounding box center [304, 137] width 462 height 144
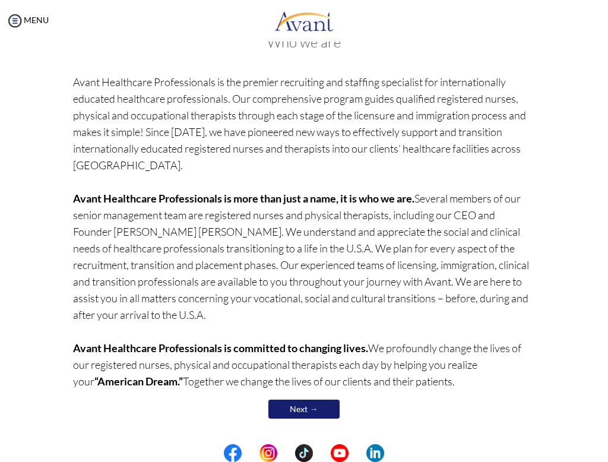
scroll to position [68, 0]
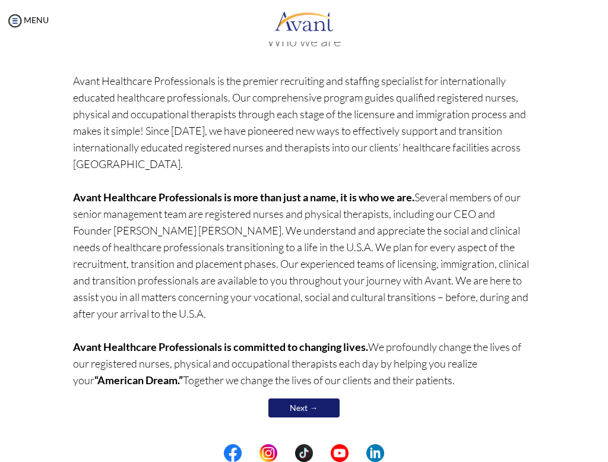
click at [301, 407] on link "Next →" at bounding box center [304, 408] width 71 height 19
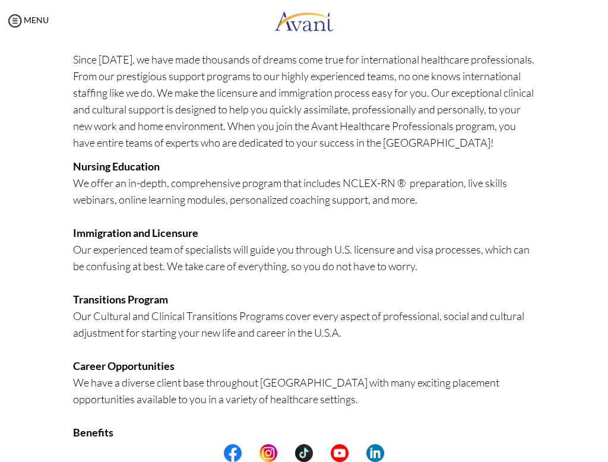
scroll to position [222, 0]
